Goal: Information Seeking & Learning: Learn about a topic

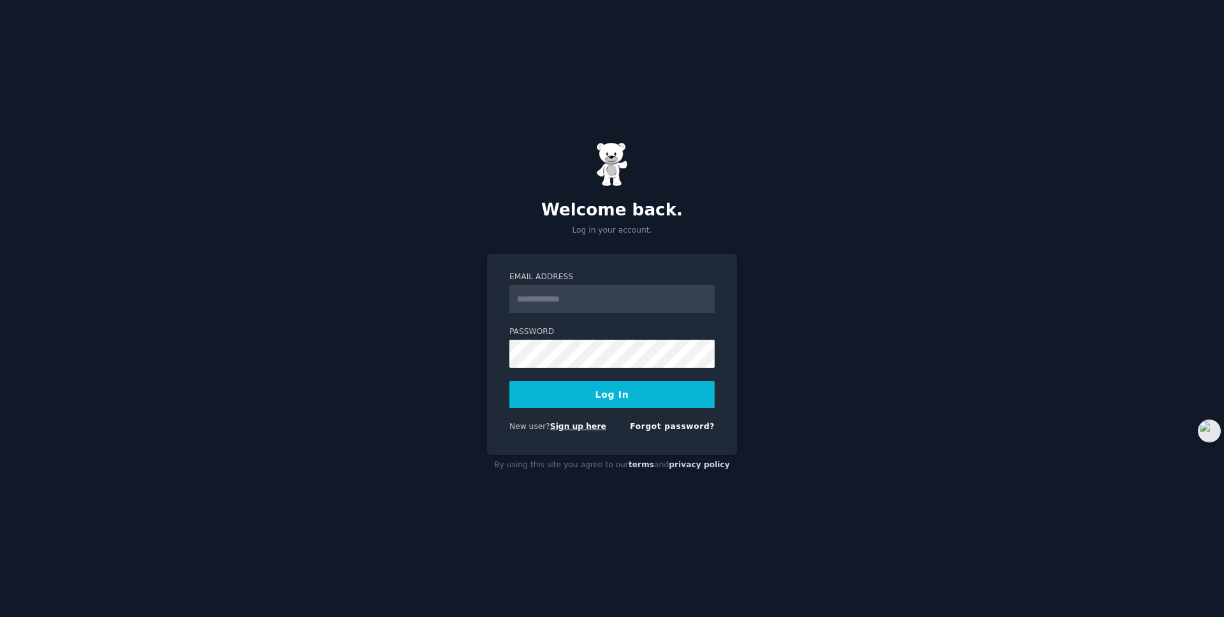
click at [581, 426] on link "Sign up here" at bounding box center [578, 426] width 56 height 9
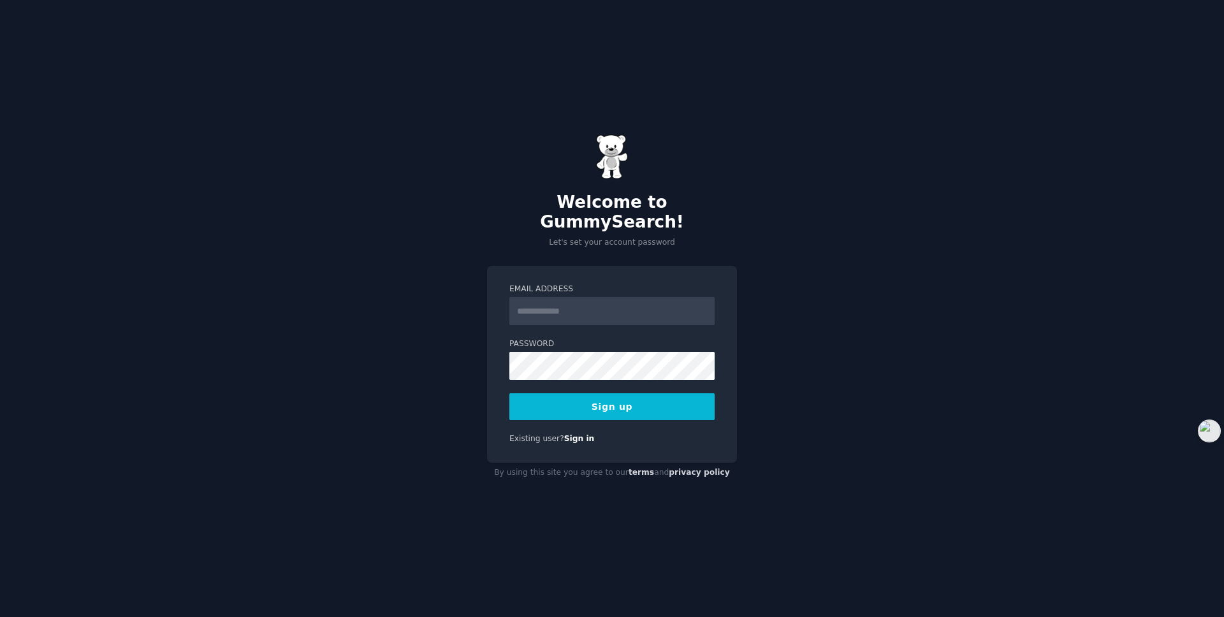
click at [609, 297] on input "Email Address" at bounding box center [611, 311] width 205 height 28
click at [648, 298] on input "Email Address" at bounding box center [611, 311] width 205 height 28
type input "**********"
click at [625, 399] on button "Sign up" at bounding box center [611, 406] width 205 height 27
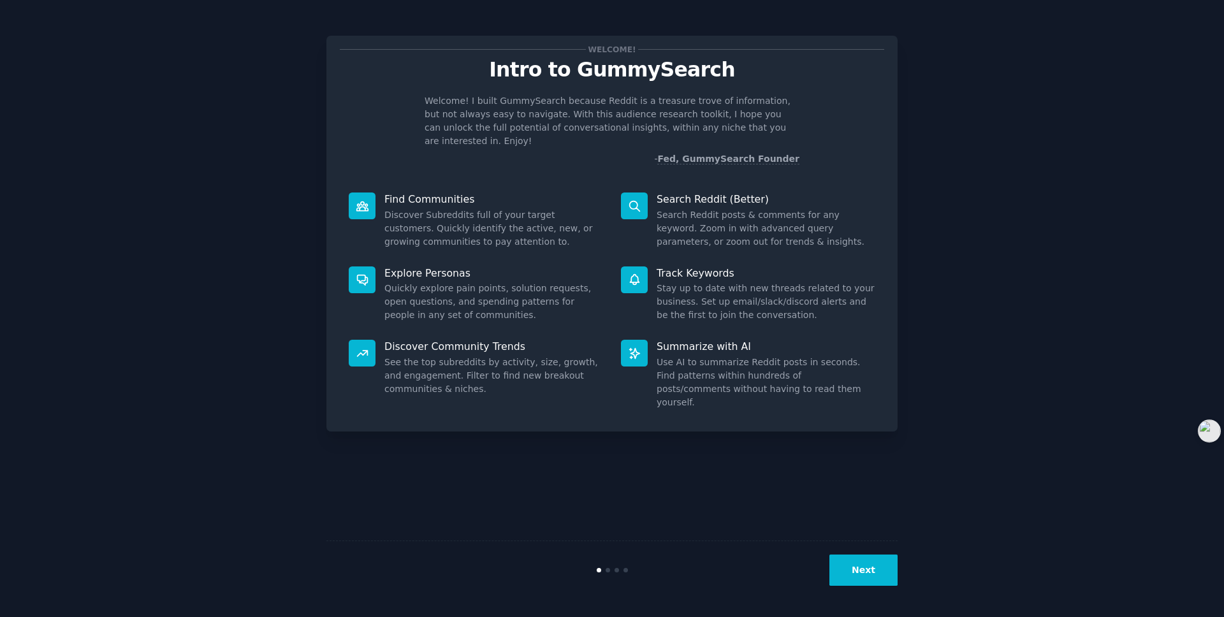
click at [875, 565] on button "Next" at bounding box center [863, 570] width 68 height 31
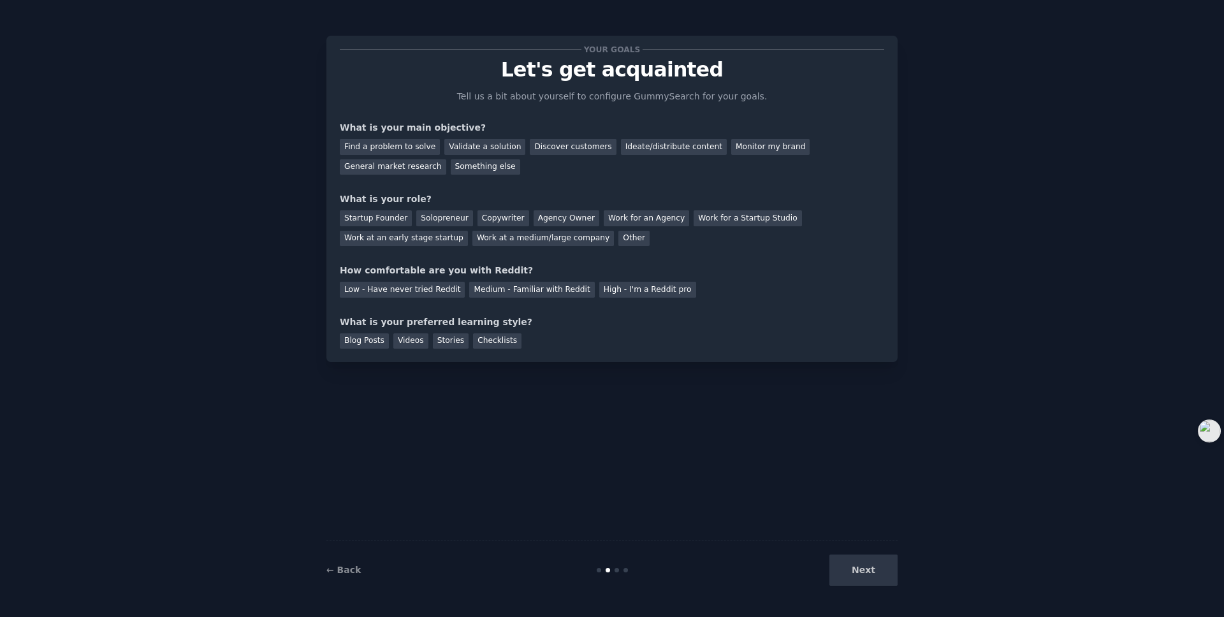
click at [877, 564] on div "Next" at bounding box center [802, 570] width 191 height 31
click at [871, 571] on div "Next" at bounding box center [802, 570] width 191 height 31
click at [850, 217] on div "Startup Founder Solopreneur Copywriter Agency Owner Work for an Agency Work for…" at bounding box center [612, 226] width 544 height 40
click at [600, 571] on div at bounding box center [599, 570] width 4 height 4
click at [858, 572] on div "Next" at bounding box center [802, 570] width 191 height 31
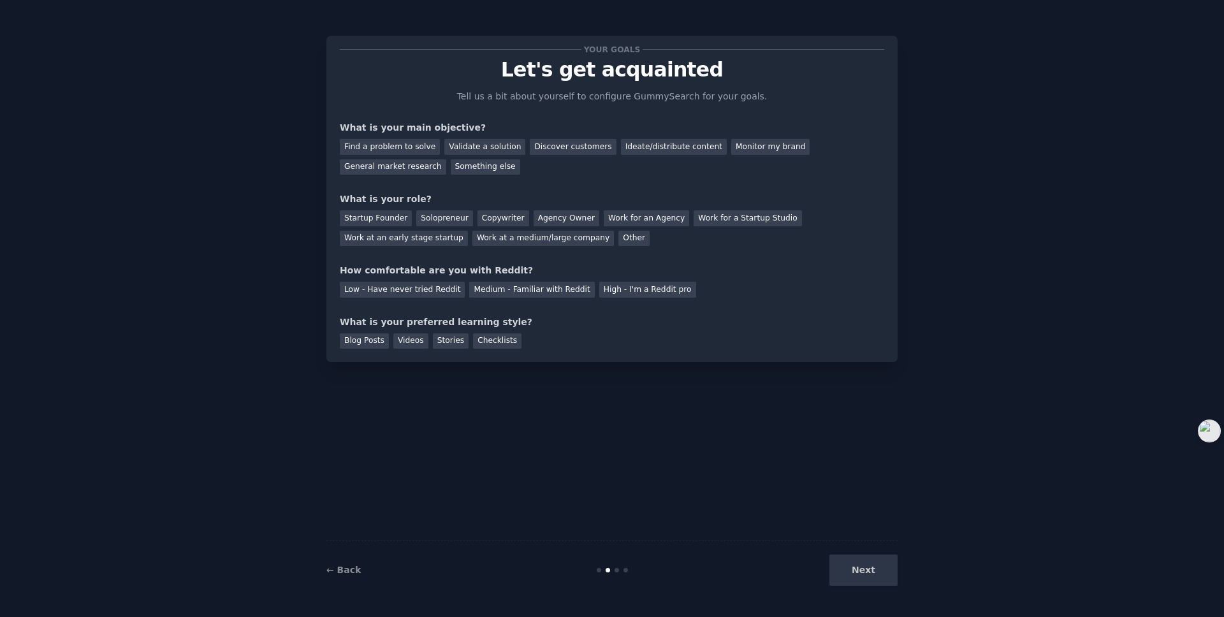
drag, startPoint x: 863, startPoint y: 572, endPoint x: 854, endPoint y: 562, distance: 13.6
click at [863, 571] on div "Next" at bounding box center [802, 570] width 191 height 31
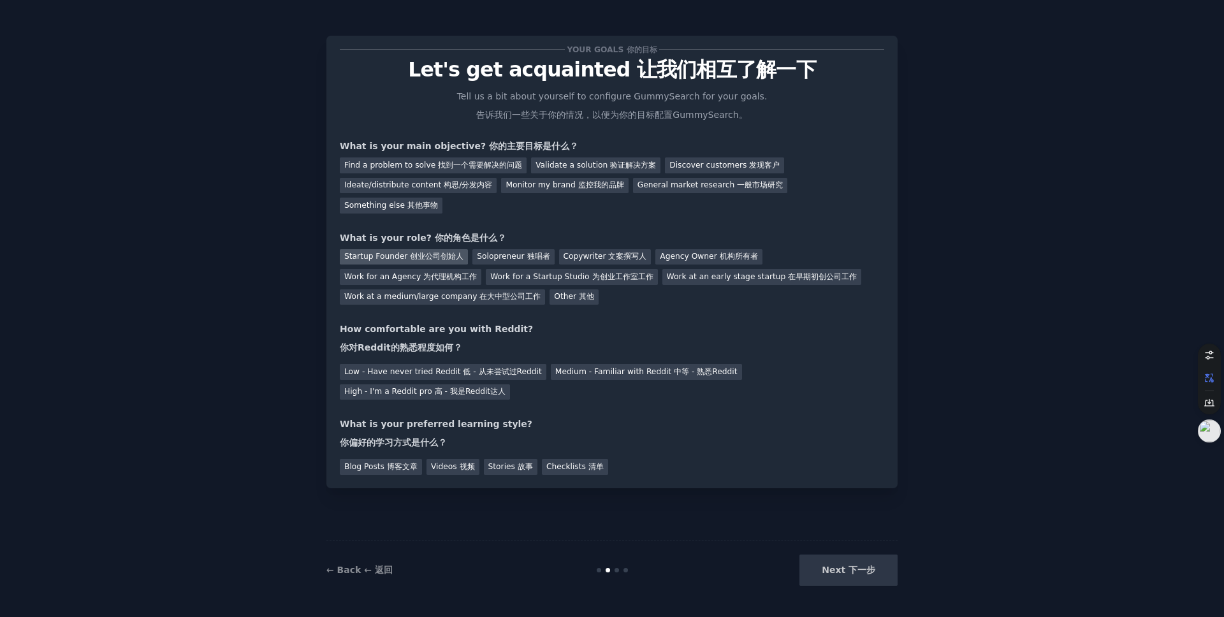
click at [427, 252] on span "创业公司创始人" at bounding box center [437, 256] width 54 height 9
click at [592, 364] on div "Medium - Familiar with Reddit Medium - Familiar with Reddit 中等 - 熟悉Reddit" at bounding box center [646, 372] width 191 height 16
click at [436, 459] on div "Videos Videos 视频" at bounding box center [453, 467] width 53 height 16
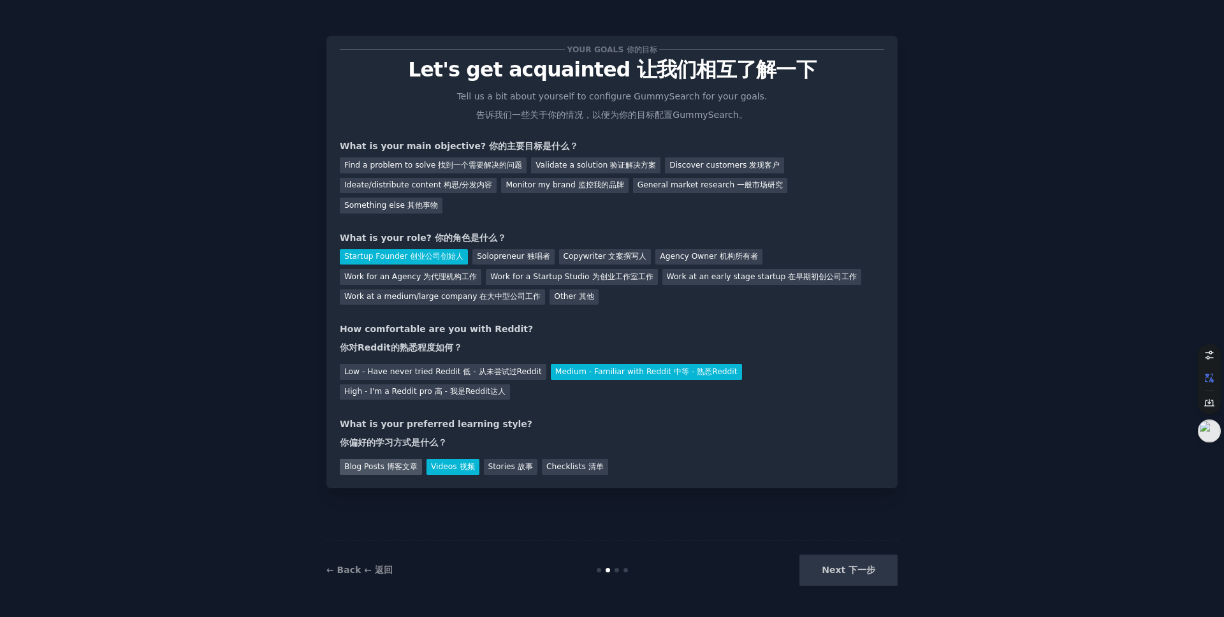
click at [401, 462] on span "博客文章" at bounding box center [402, 466] width 31 height 9
click at [590, 161] on div "Validate a solution Validate a solution 验证解决方案" at bounding box center [595, 165] width 129 height 16
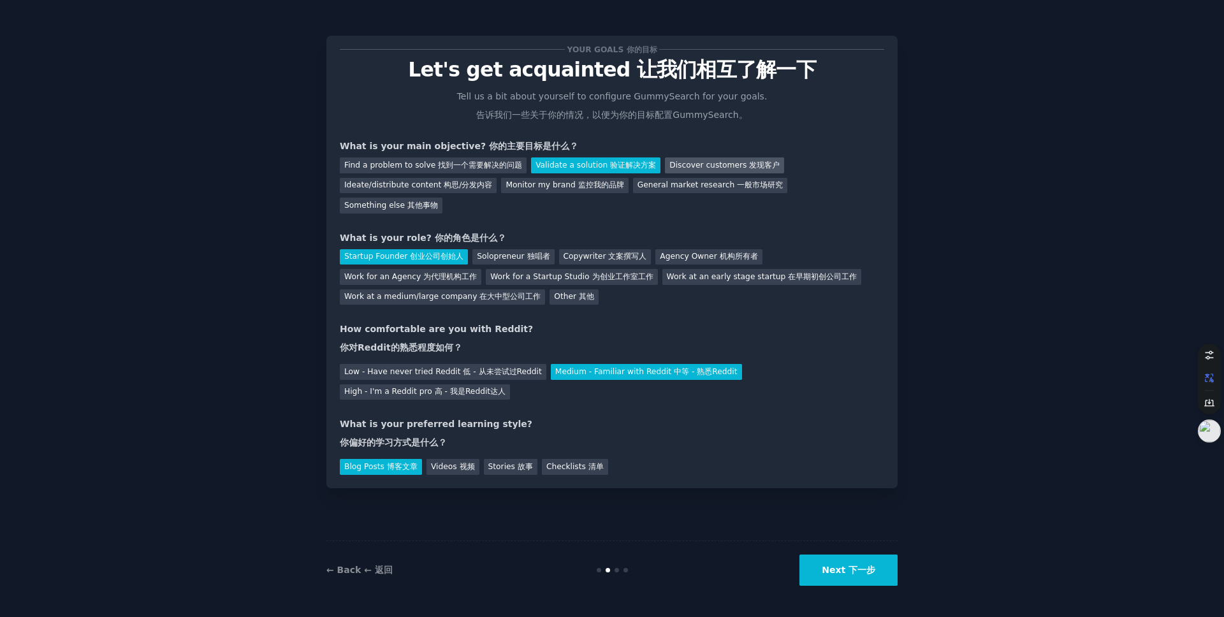
click at [749, 165] on span "发现客户" at bounding box center [764, 165] width 31 height 9
click at [853, 570] on span "下一步" at bounding box center [862, 570] width 27 height 10
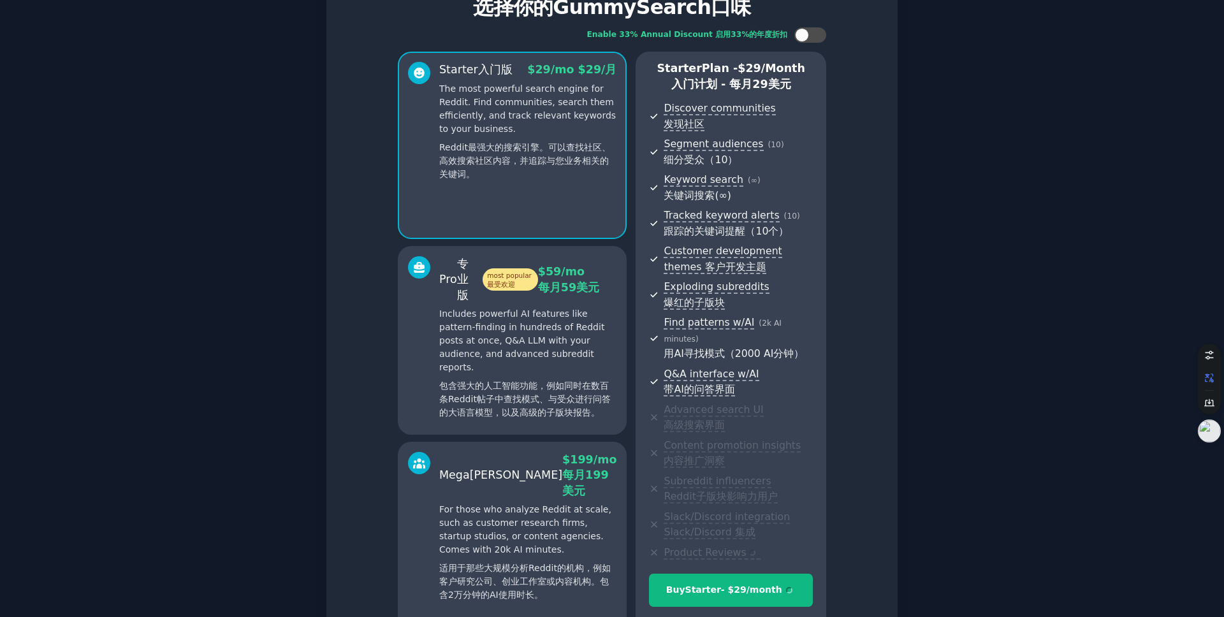
scroll to position [113, 0]
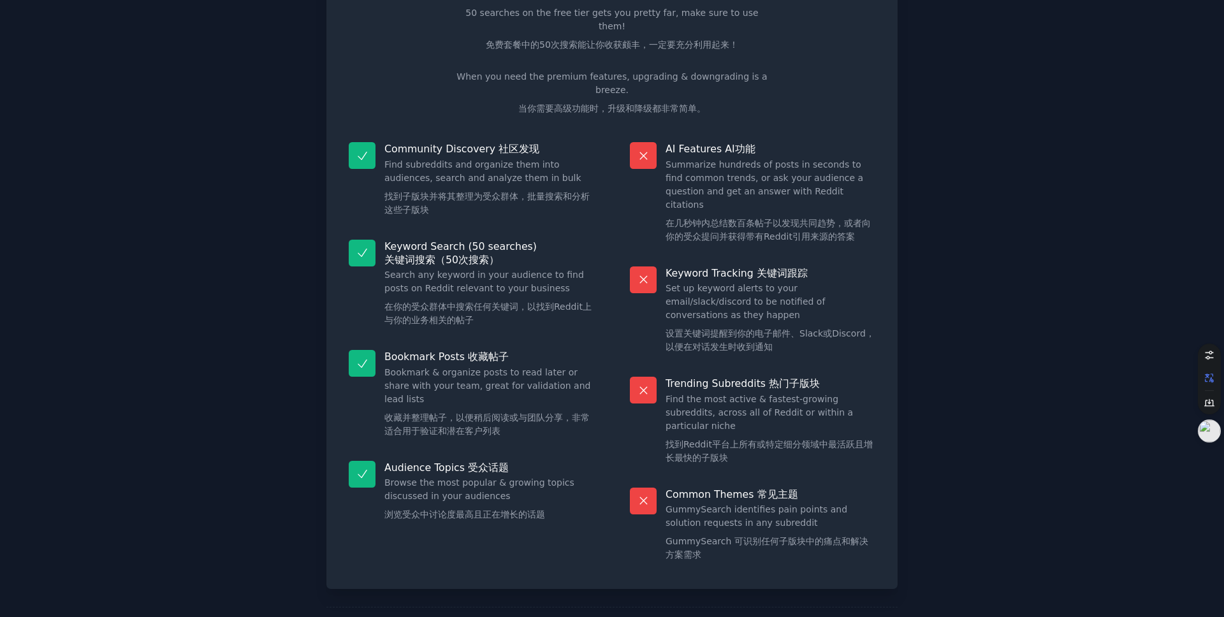
scroll to position [83, 0]
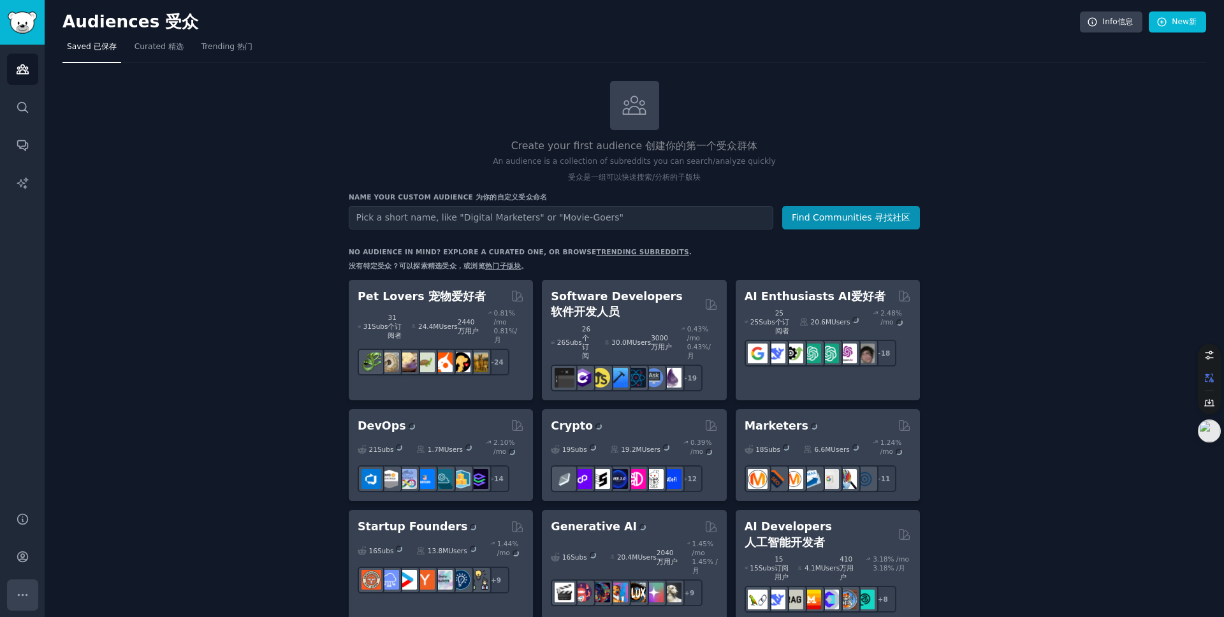
click at [27, 593] on icon "Sidebar" at bounding box center [22, 594] width 13 height 13
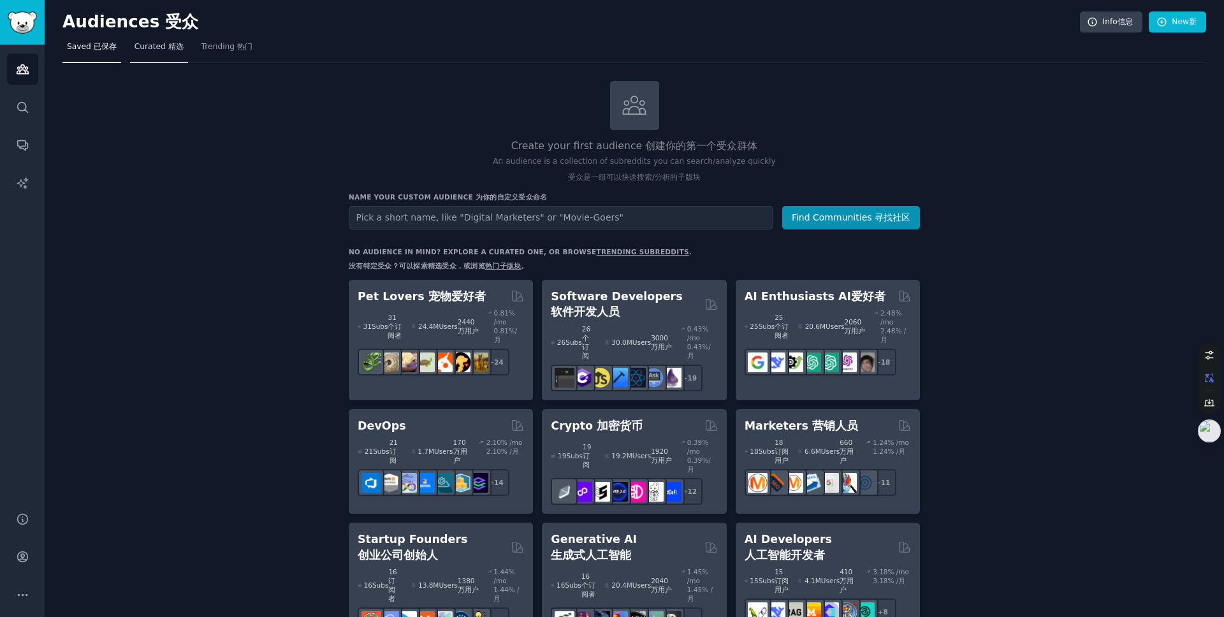
click at [149, 47] on span "Curated Curated 精选" at bounding box center [159, 46] width 49 height 11
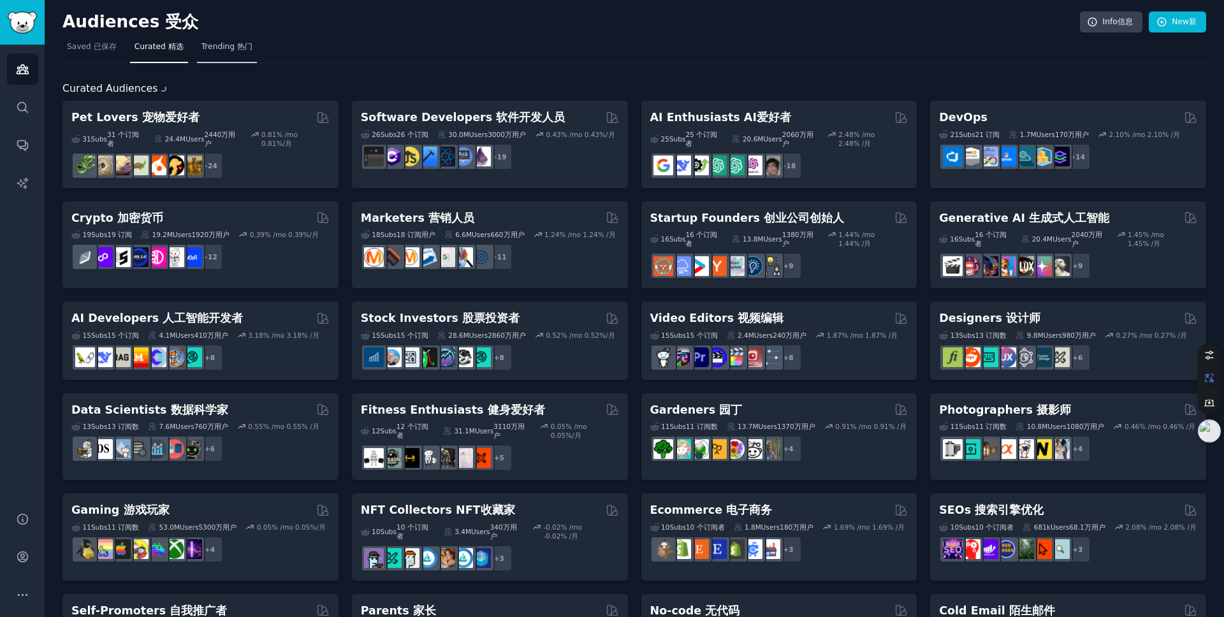
click at [230, 47] on span "Trending Trending 热门" at bounding box center [226, 46] width 51 height 11
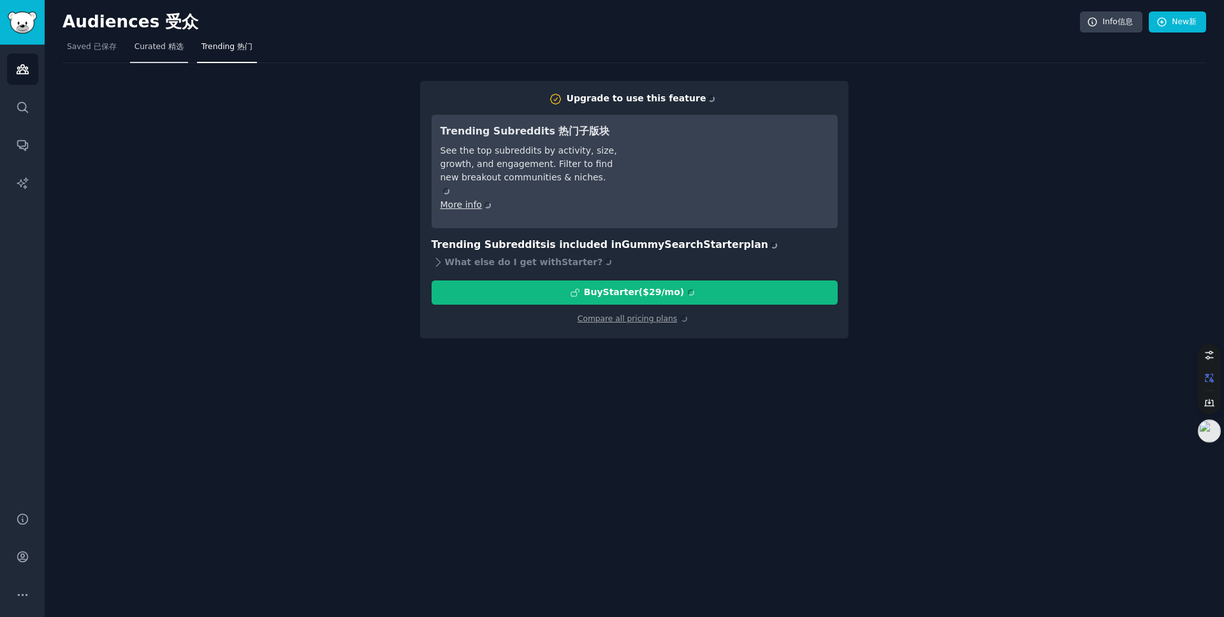
click at [158, 48] on span "Curated Curated 精选" at bounding box center [159, 46] width 49 height 11
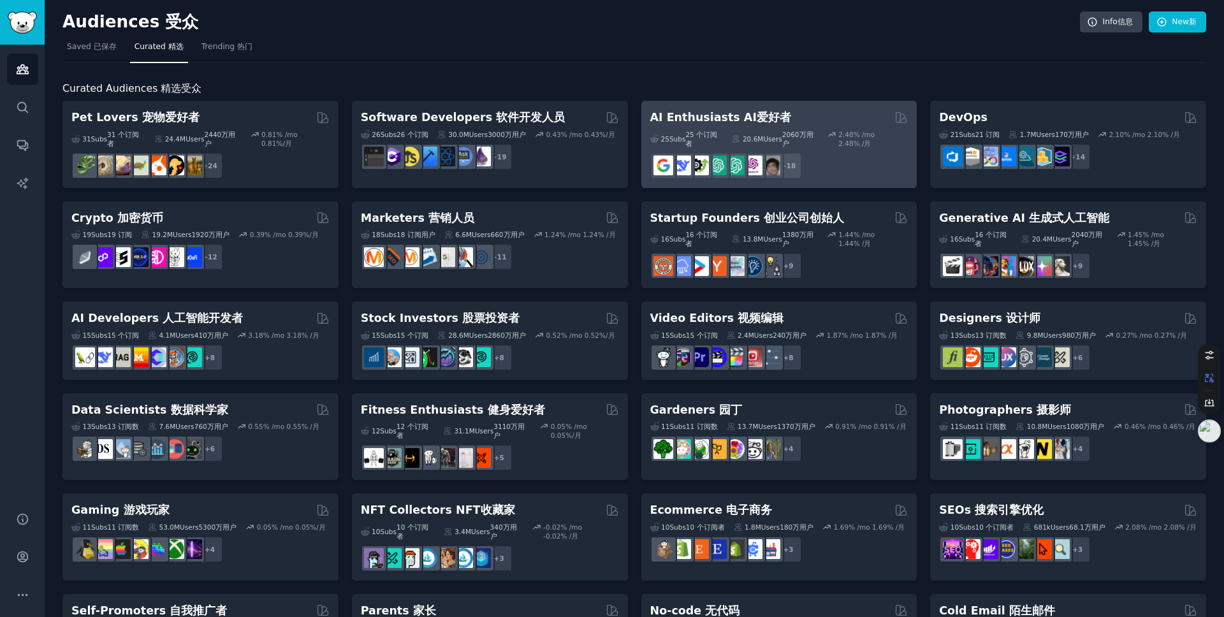
click at [759, 117] on span "AI爱好者" at bounding box center [767, 117] width 47 height 13
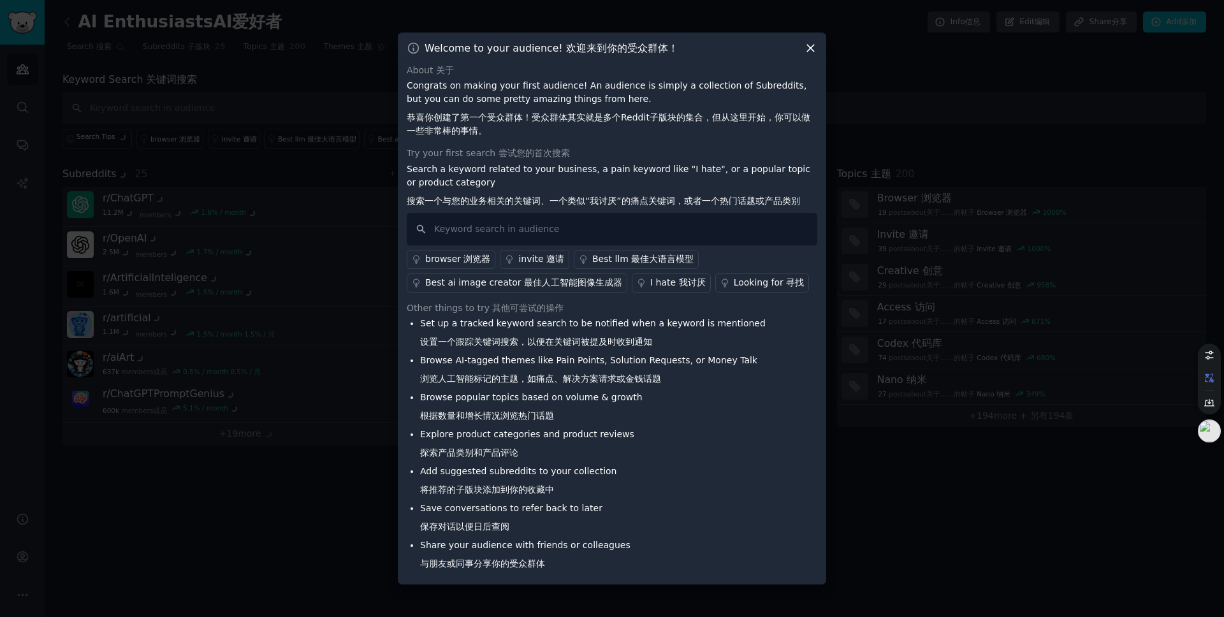
click at [812, 46] on icon at bounding box center [810, 48] width 7 height 7
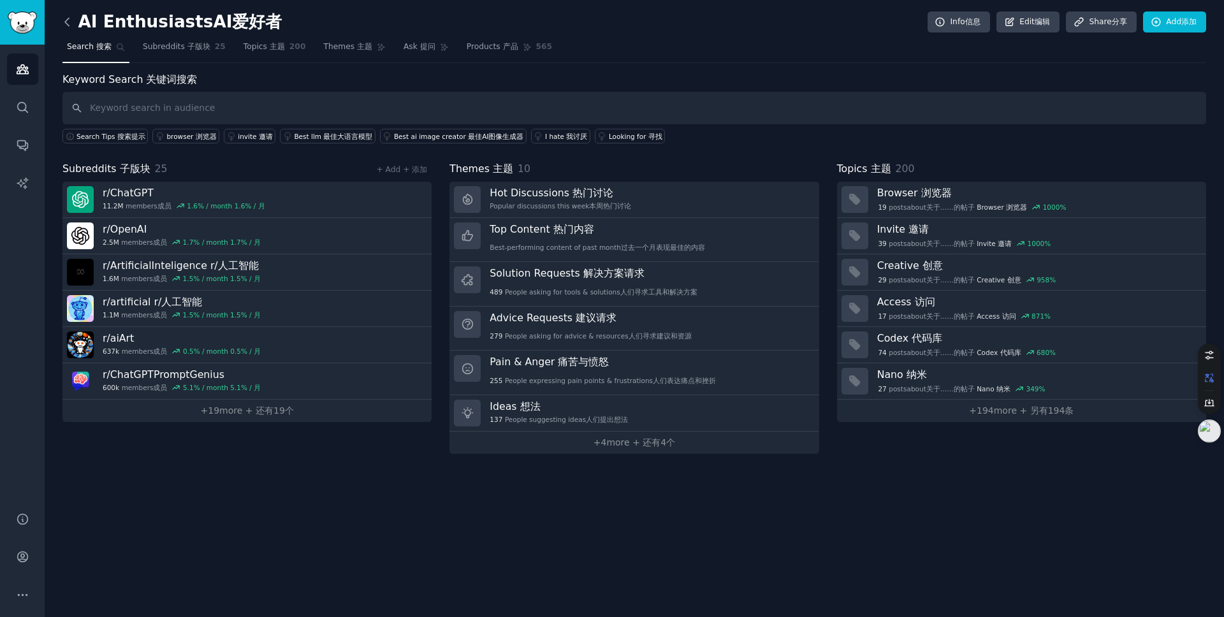
click at [72, 21] on icon at bounding box center [67, 21] width 13 height 13
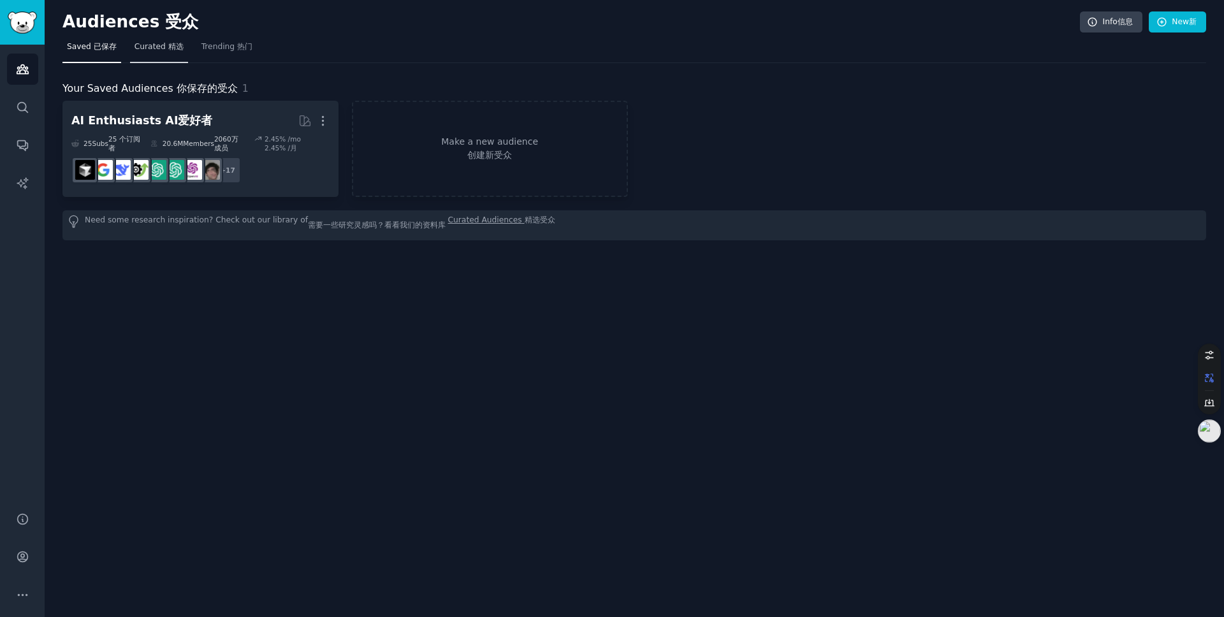
click at [168, 48] on span "精选" at bounding box center [175, 46] width 15 height 9
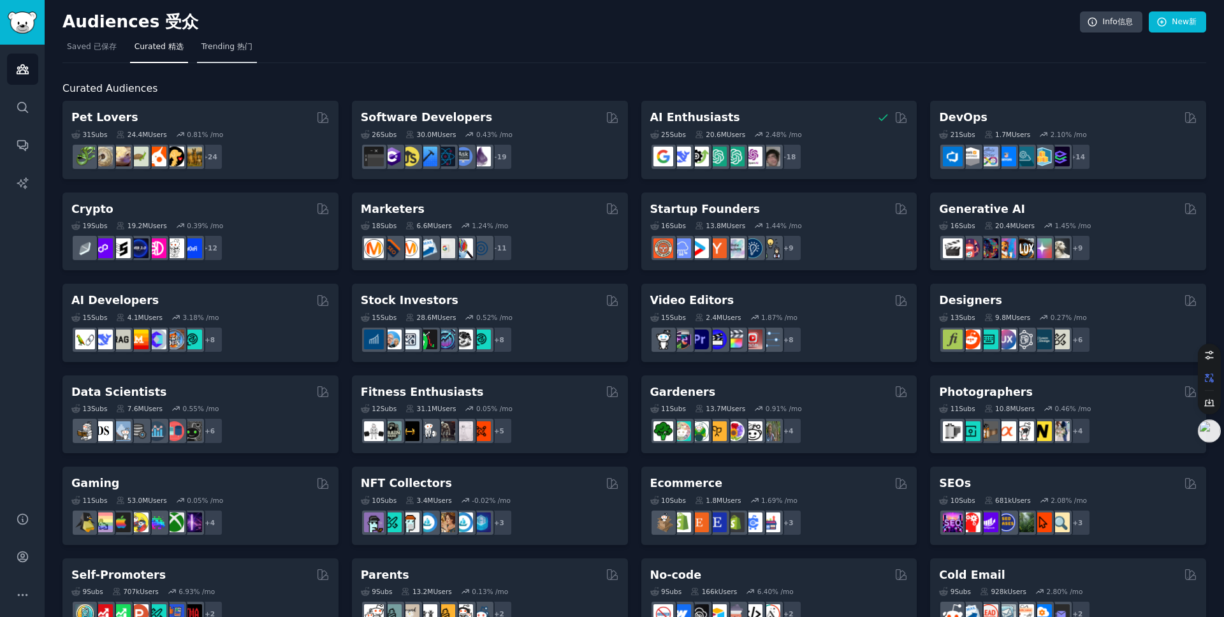
click at [237, 47] on span "热门" at bounding box center [244, 46] width 15 height 9
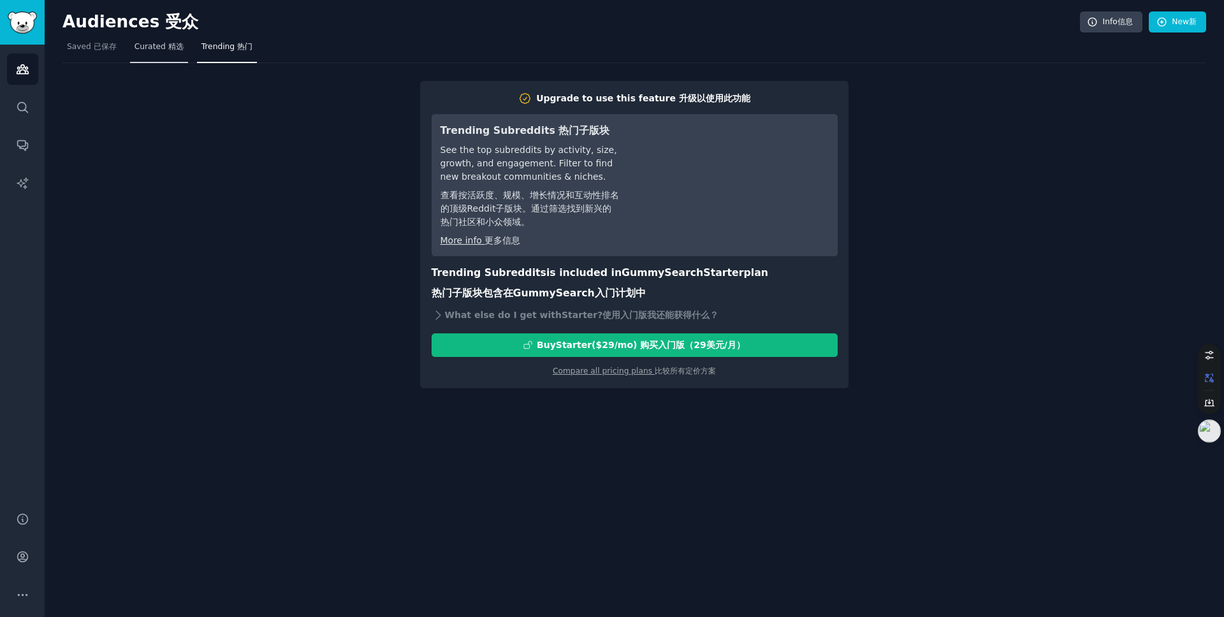
click at [157, 52] on span "Curated Curated 精选" at bounding box center [159, 46] width 49 height 11
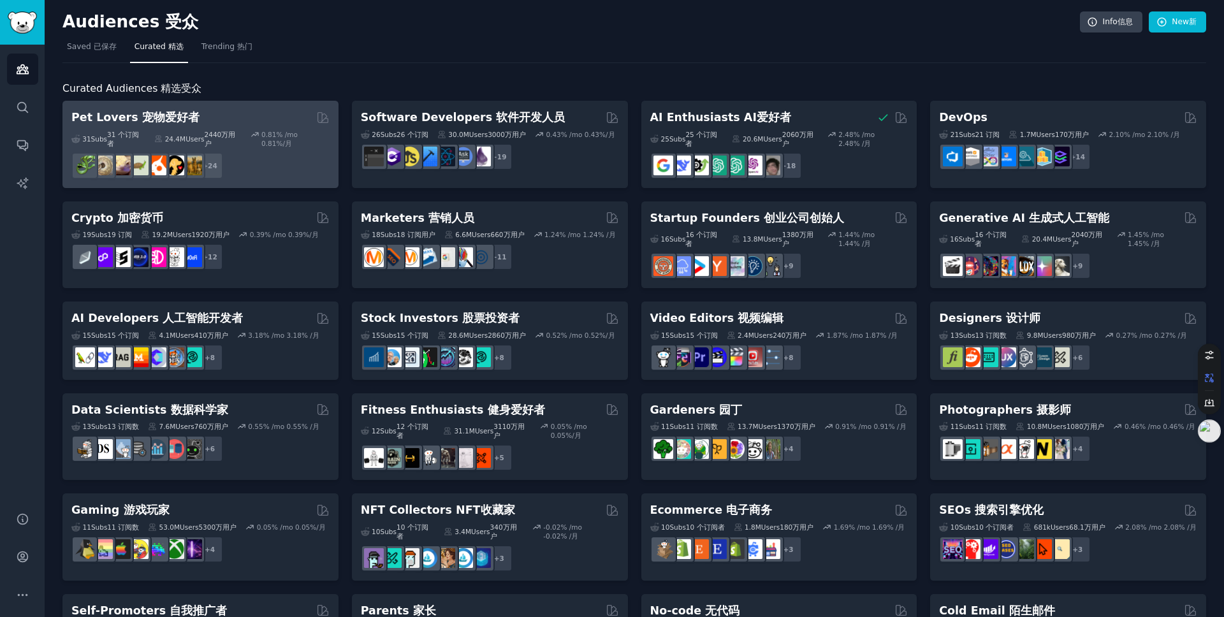
click at [170, 117] on span "宠物爱好者" at bounding box center [170, 117] width 57 height 13
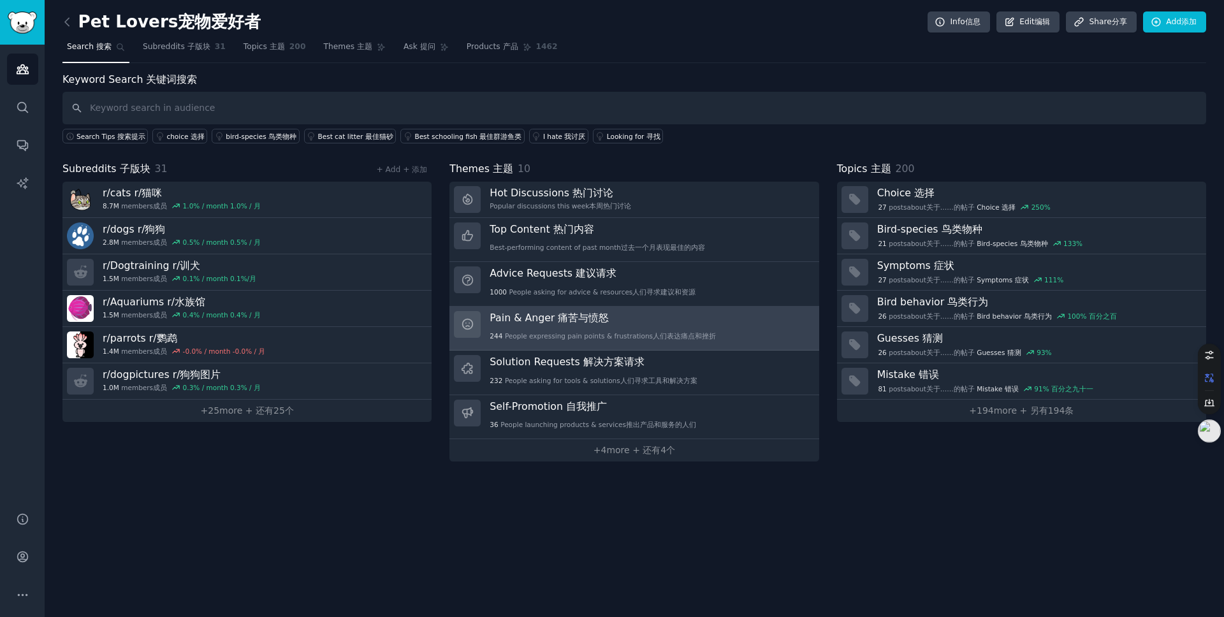
click at [591, 317] on span "痛苦与愤怒" at bounding box center [583, 318] width 51 height 12
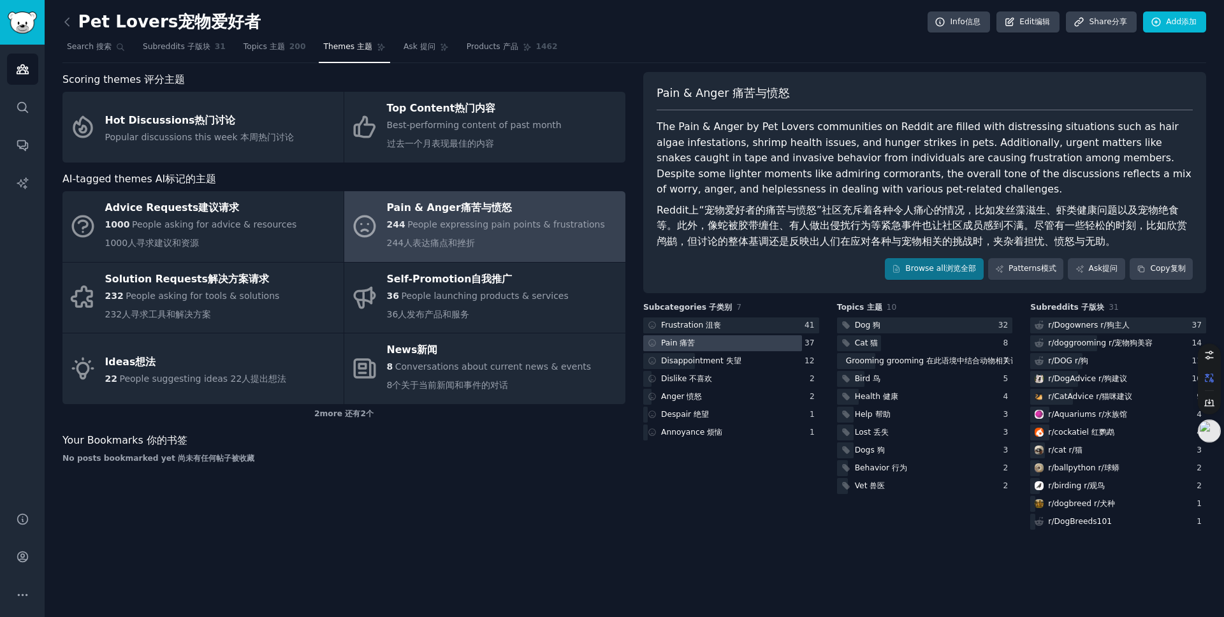
click at [696, 344] on div "Pain Pain 痛苦" at bounding box center [670, 343] width 54 height 16
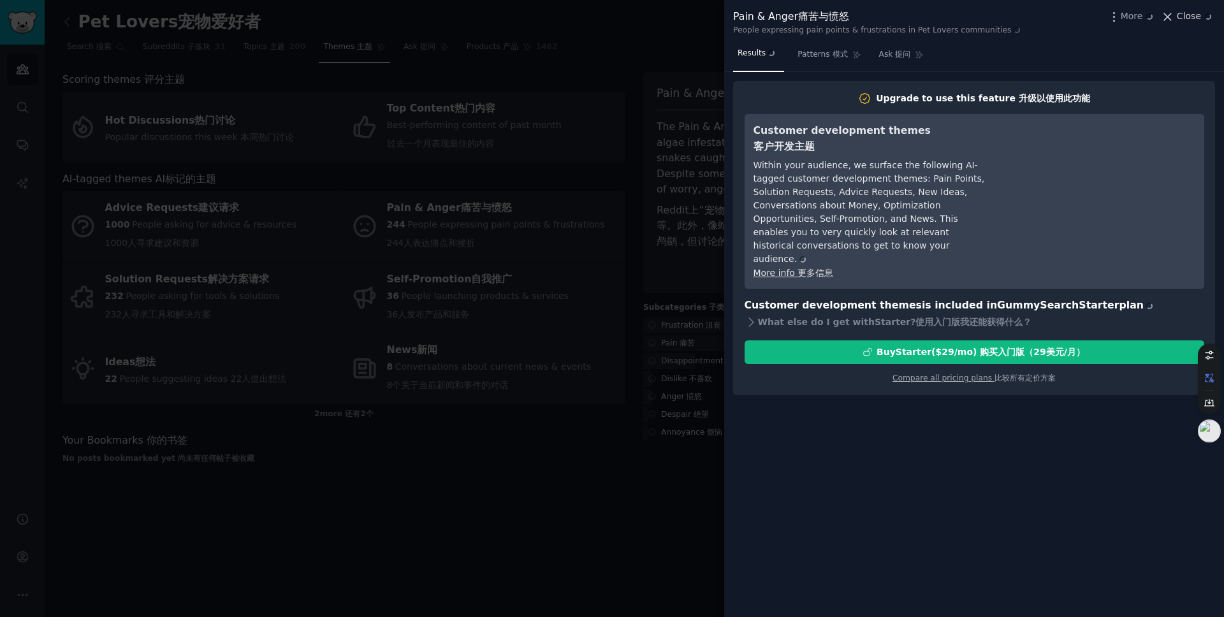
click at [1192, 15] on span "Close Close" at bounding box center [1196, 17] width 38 height 14
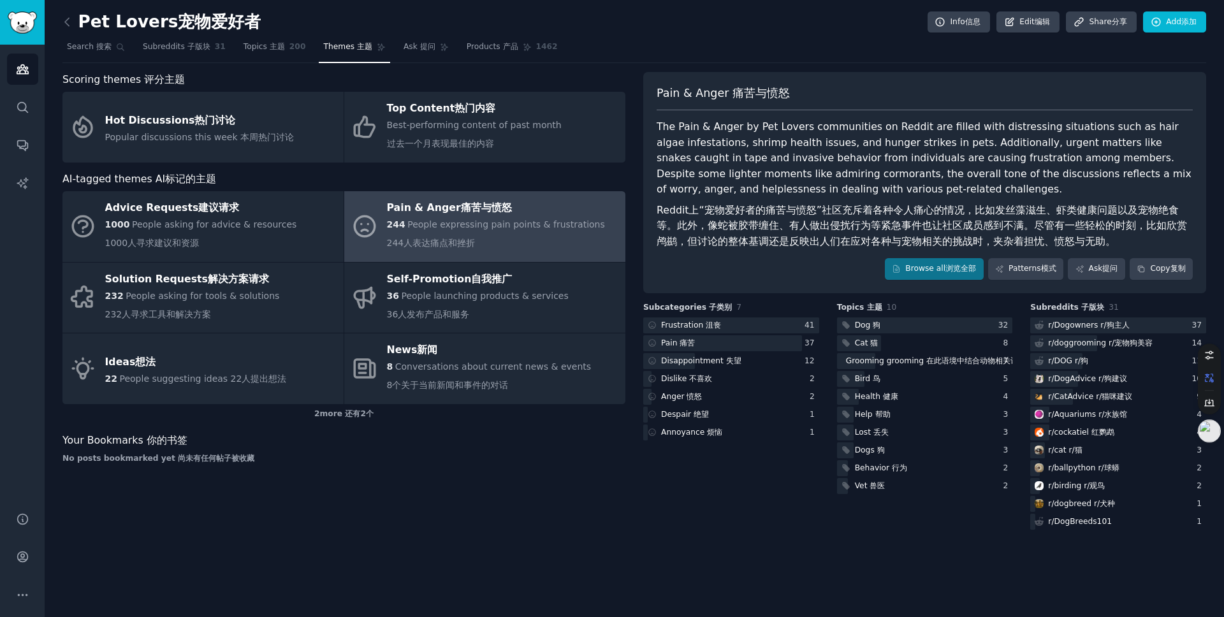
click at [719, 527] on div "Subcategories Subcategories 子类别 7 7 Frustration Frustration 沮丧 41 41 Pain Pain …" at bounding box center [731, 417] width 176 height 230
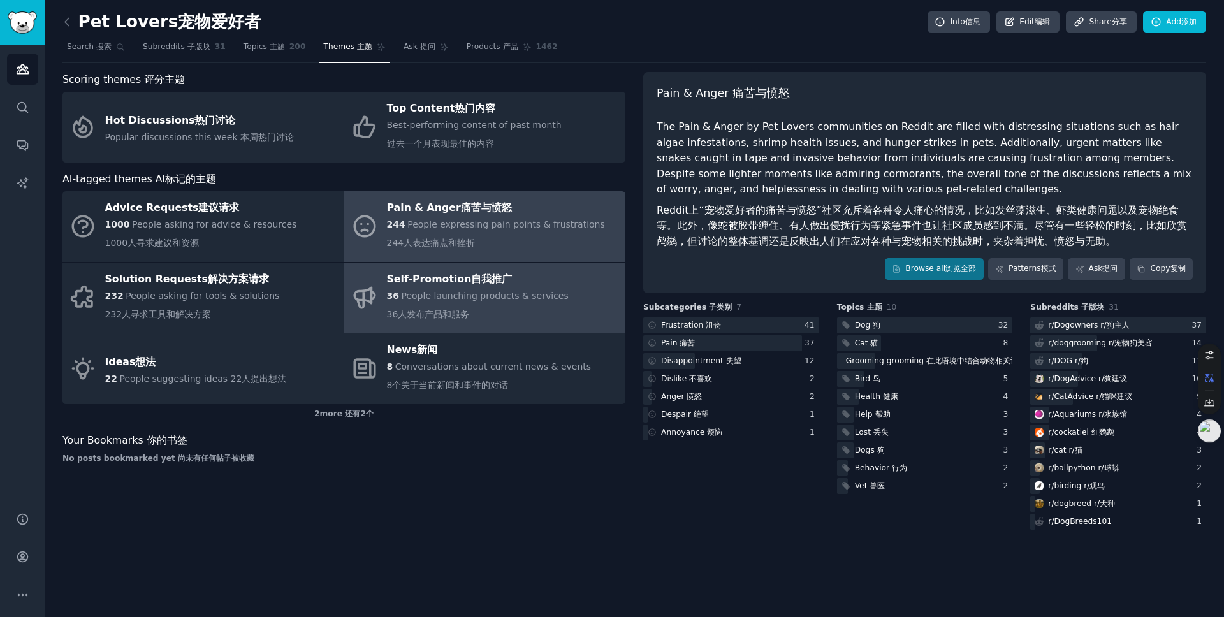
click at [499, 300] on span "People launching products & services" at bounding box center [484, 296] width 167 height 10
